Goal: Transaction & Acquisition: Purchase product/service

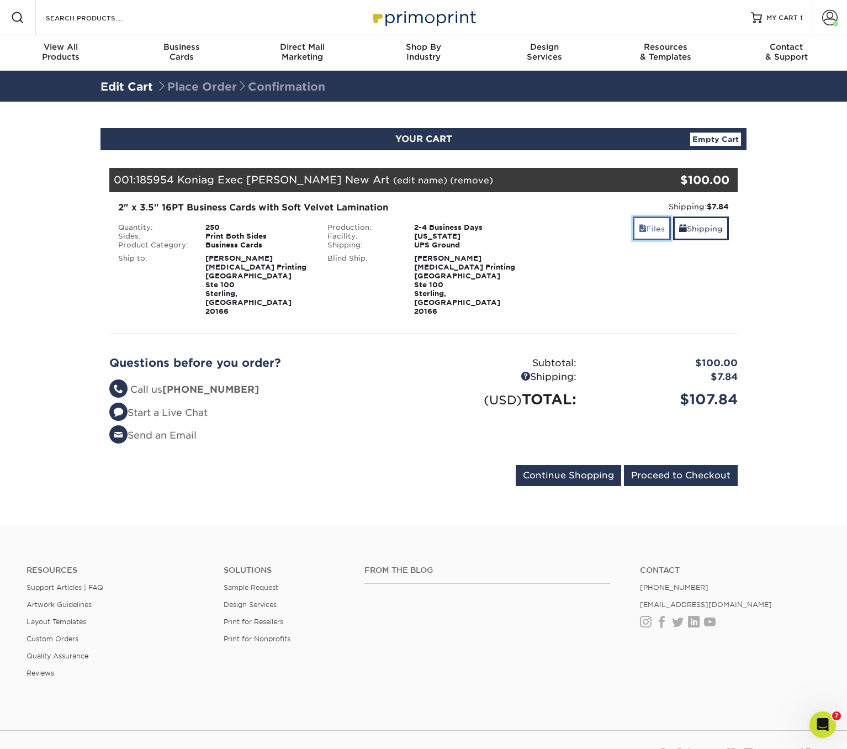
click at [648, 229] on link "Files" at bounding box center [652, 228] width 38 height 24
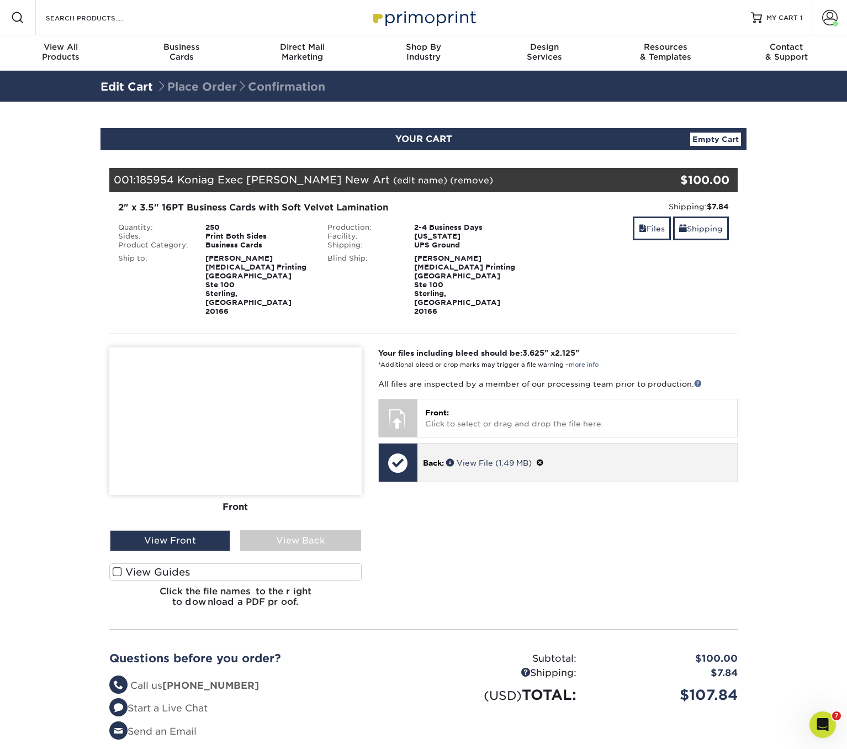
click at [544, 458] on span at bounding box center [540, 462] width 8 height 9
click at [434, 467] on link "Ok" at bounding box center [435, 475] width 24 height 17
click at [763, 176] on section "YOUR CART Empty Cart Your Cart is Empty View Account Active Orders Order Histor…" at bounding box center [423, 462] width 847 height 720
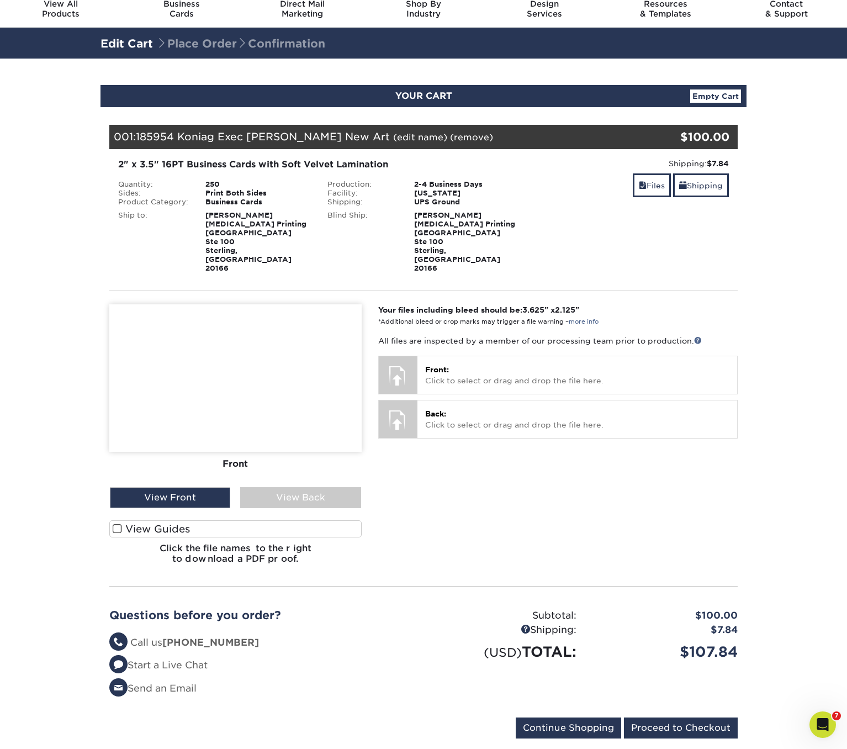
scroll to position [48, 0]
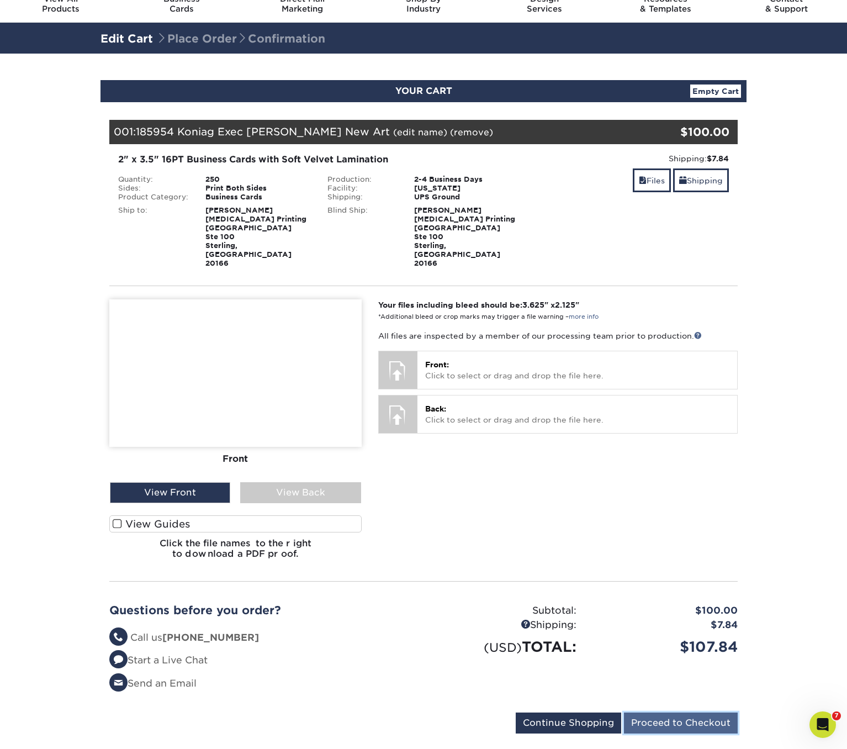
click at [675, 712] on input "Proceed to Checkout" at bounding box center [681, 722] width 114 height 21
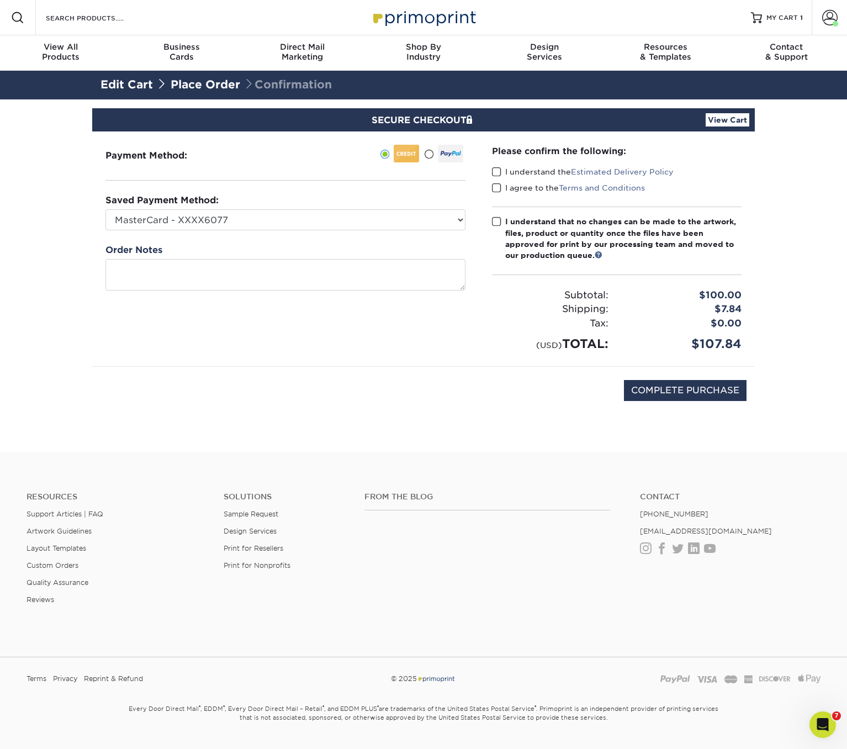
click at [495, 169] on span at bounding box center [496, 172] width 9 height 10
click at [0, 0] on input "I understand the Estimated Delivery Policy" at bounding box center [0, 0] width 0 height 0
click at [495, 184] on span at bounding box center [496, 188] width 9 height 10
click at [0, 0] on input "I agree to the Terms and Conditions" at bounding box center [0, 0] width 0 height 0
click at [495, 221] on span at bounding box center [496, 221] width 9 height 10
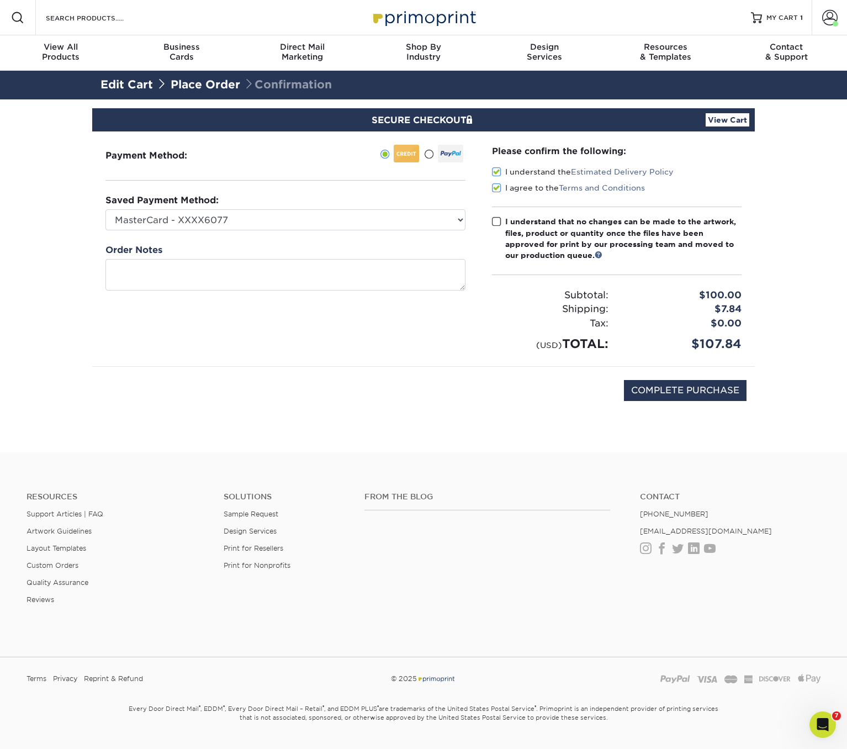
click at [0, 0] on input "I understand that no changes can be made to the artwork, files, product or quan…" at bounding box center [0, 0] width 0 height 0
click at [674, 389] on input "COMPLETE PURCHASE" at bounding box center [685, 390] width 123 height 21
click at [684, 387] on input "COMPLETE PURCHASE" at bounding box center [685, 390] width 123 height 21
type input "COMPLETE PURCHASE"
click at [461, 218] on select "MasterCard - XXXX6077 Visa - XXXX3646 American Express - XXXX1010 Visa - XXXX72…" at bounding box center [285, 219] width 360 height 21
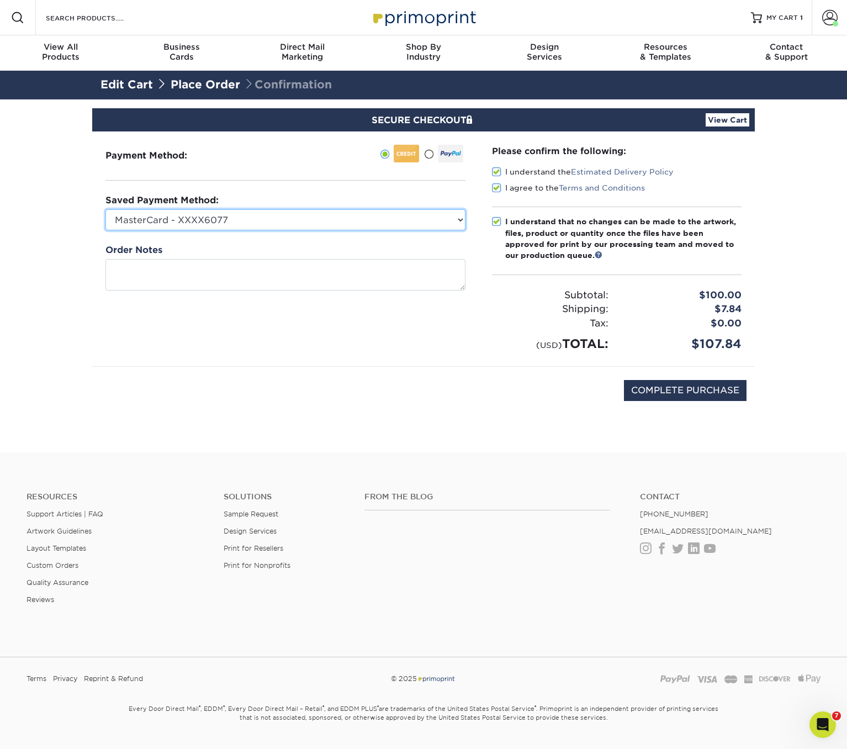
select select "50239"
click at [449, 340] on div "Payment Method:" at bounding box center [285, 248] width 387 height 235
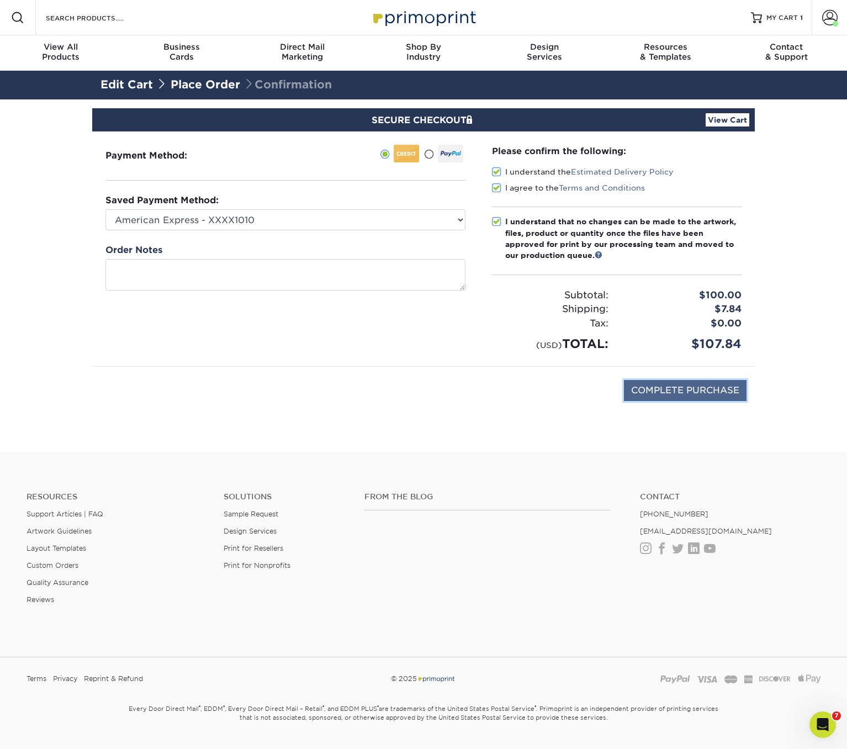
click at [659, 390] on input "COMPLETE PURCHASE" at bounding box center [685, 390] width 123 height 21
type input "PROCESSING, PLEASE WAIT..."
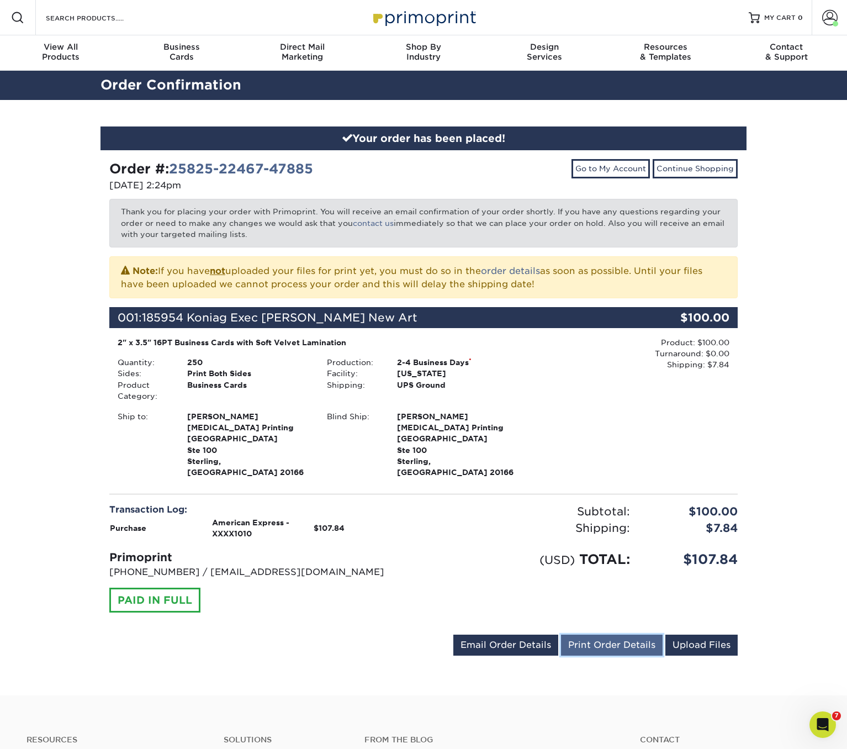
click at [611, 634] on link "Print Order Details" at bounding box center [612, 644] width 102 height 21
